Goal: Check status: Check status

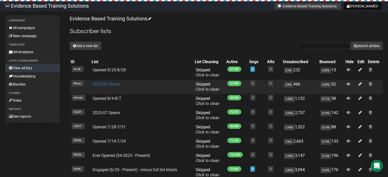
click at [112, 84] on link "2025-08 Opens" at bounding box center [105, 84] width 27 height 5
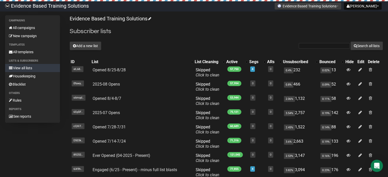
click at [203, 32] on h2 "Subscriber lists" at bounding box center [226, 31] width 313 height 9
click at [171, 17] on p "Evidence Based Training Solutions" at bounding box center [226, 18] width 313 height 7
